Goal: Transaction & Acquisition: Subscribe to service/newsletter

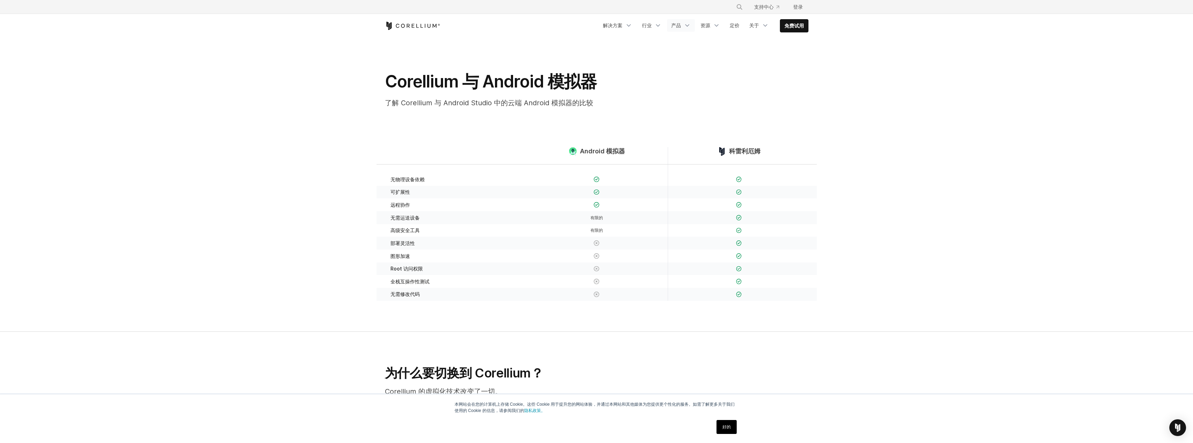
click at [677, 24] on font "产品" at bounding box center [676, 25] width 10 height 6
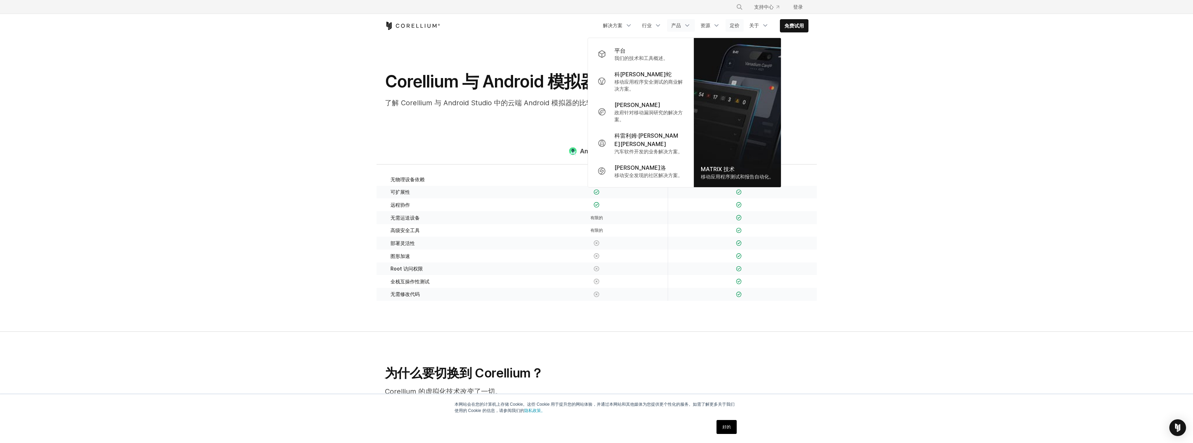
click at [738, 25] on font "定价" at bounding box center [735, 25] width 10 height 6
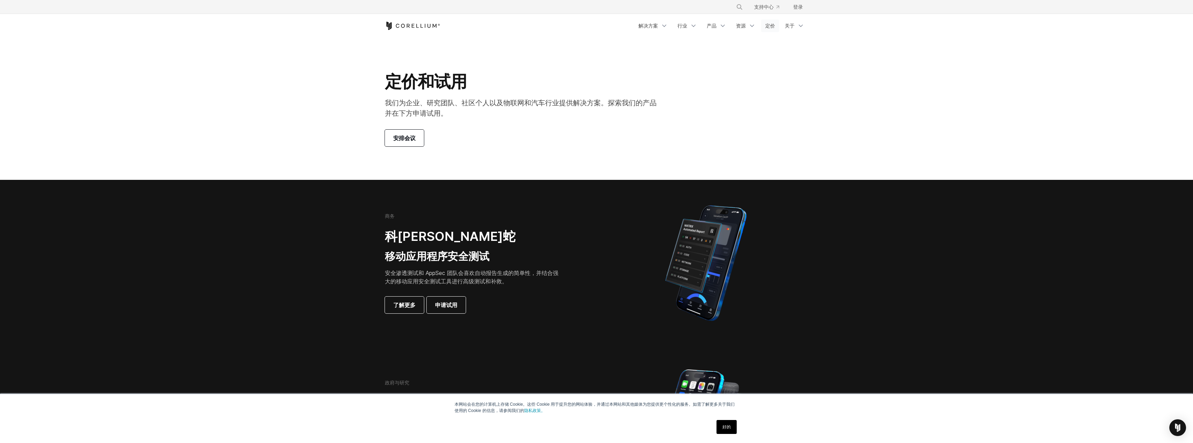
click at [767, 24] on font "定价" at bounding box center [770, 26] width 10 height 6
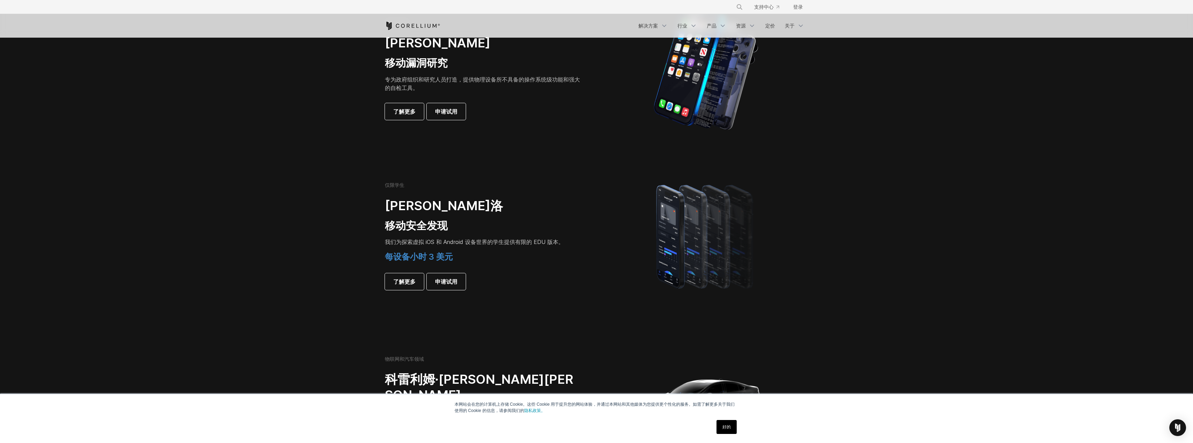
scroll to position [348, 0]
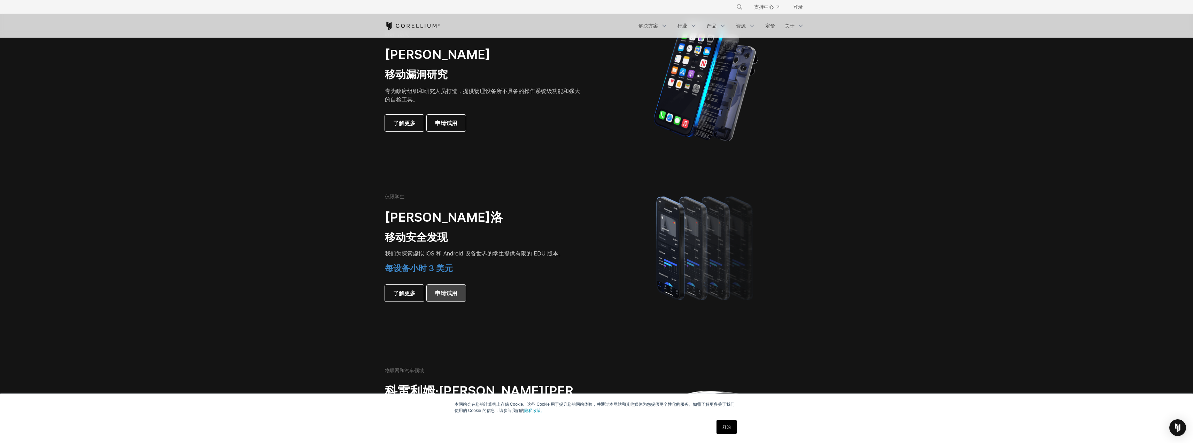
click at [456, 291] on font "申请试用" at bounding box center [446, 292] width 22 height 7
